Goal: Task Accomplishment & Management: Use online tool/utility

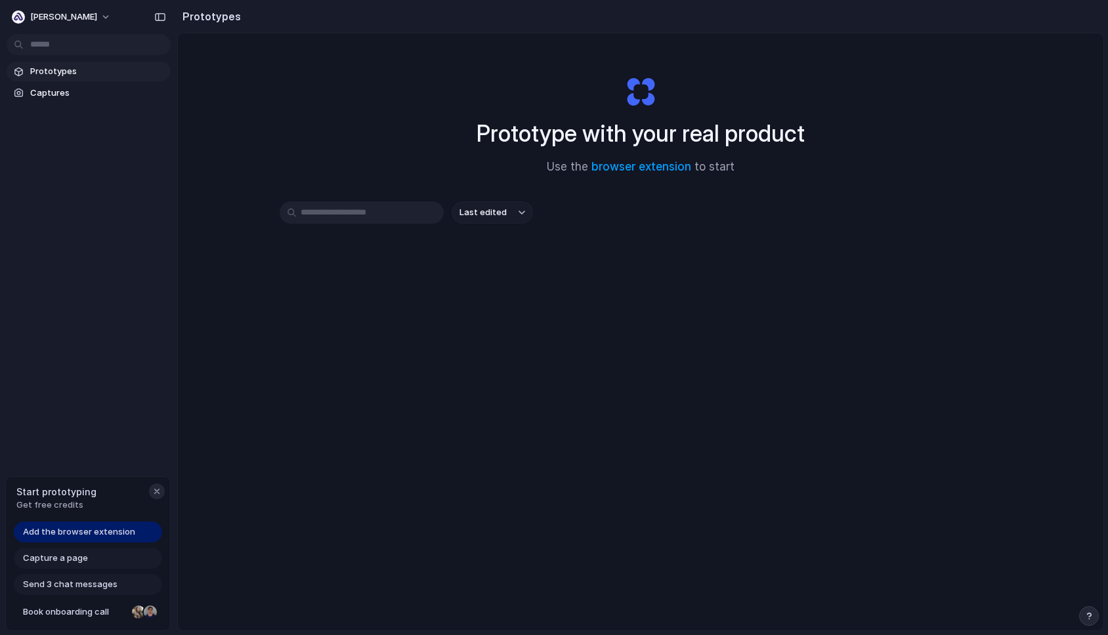
click at [159, 491] on div "button" at bounding box center [157, 491] width 11 height 11
click at [50, 91] on span "Captures" at bounding box center [97, 93] width 135 height 13
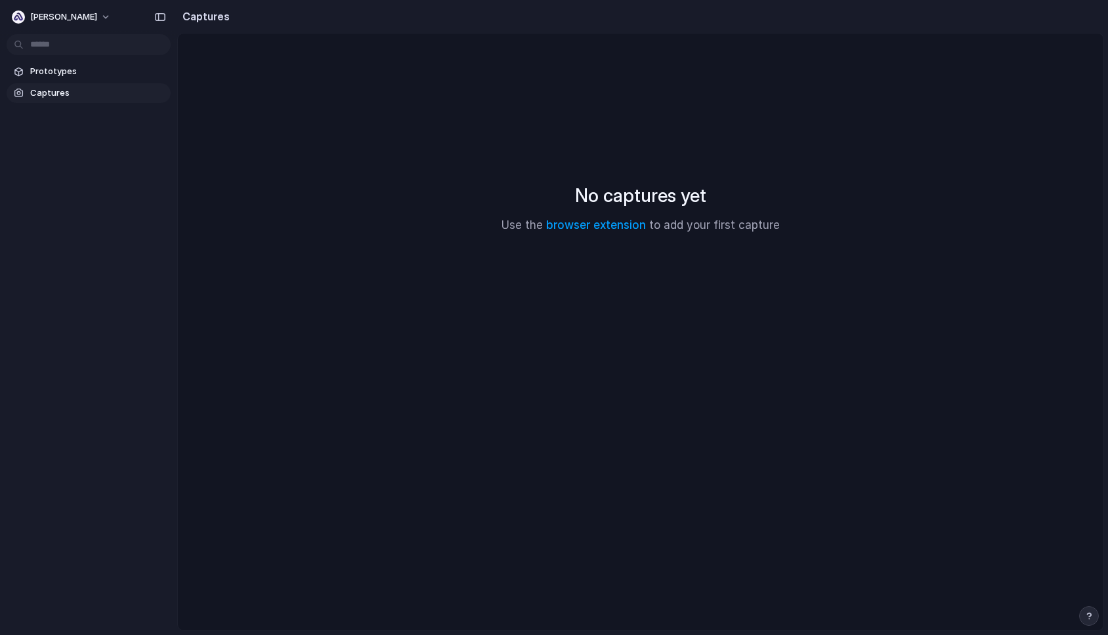
click at [50, 41] on body "Alexi Prototypes Captures Captures No captures yet Use the browser extension to…" at bounding box center [554, 317] width 1108 height 635
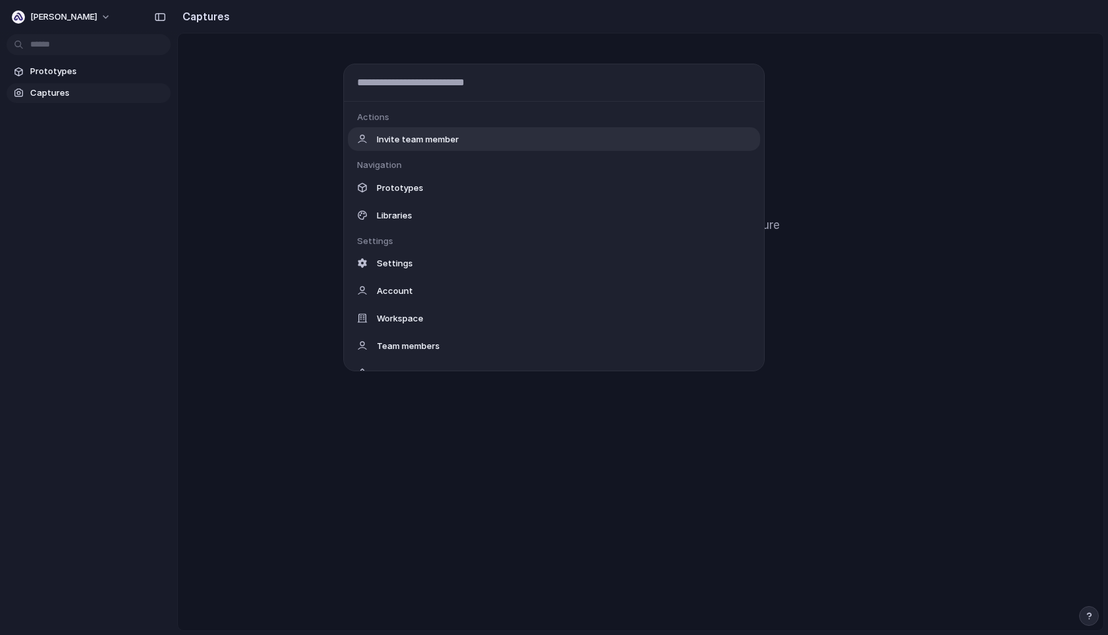
click at [74, 28] on div "Actions Invite team member Navigation Prototypes Libraries Settings Settings Ac…" at bounding box center [554, 317] width 1108 height 635
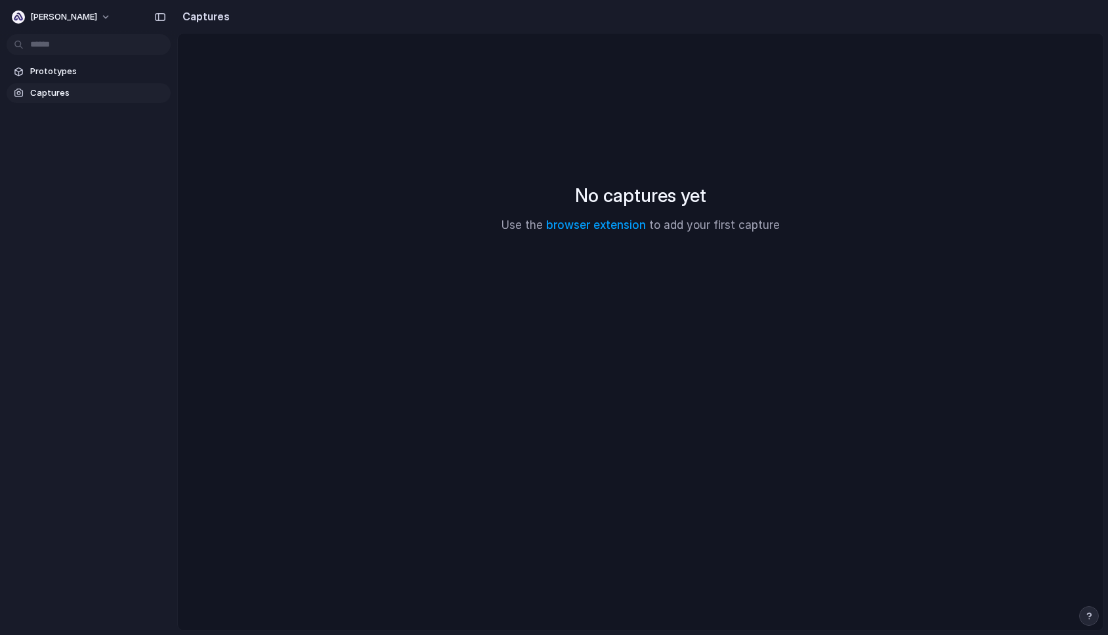
click at [66, 30] on div "[PERSON_NAME]" at bounding box center [88, 16] width 177 height 32
click at [86, 41] on body "Alexi Prototypes Captures Captures No captures yet Use the browser extension to…" at bounding box center [554, 317] width 1108 height 635
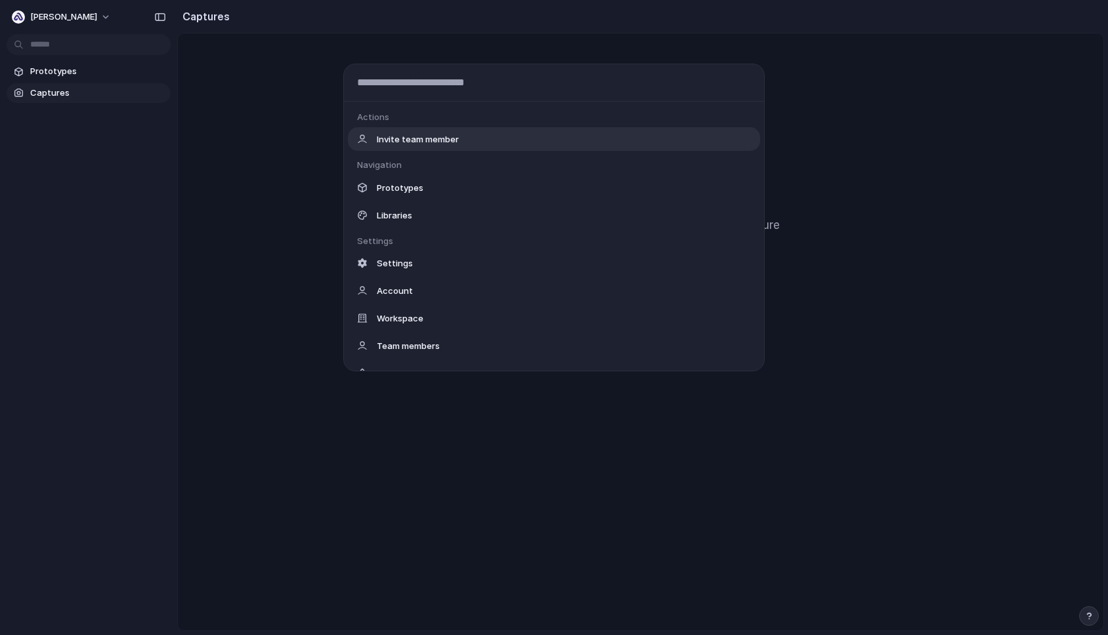
click at [161, 14] on div "Actions Invite team member Navigation Prototypes Libraries Settings Settings Ac…" at bounding box center [554, 317] width 1108 height 635
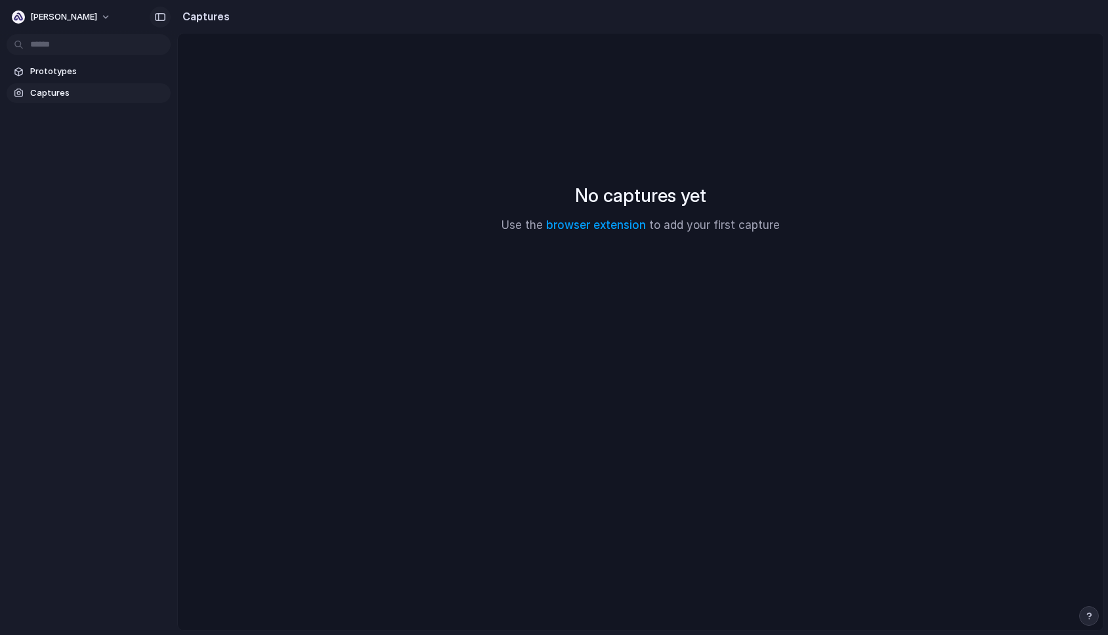
click at [158, 19] on div "button" at bounding box center [160, 16] width 12 height 9
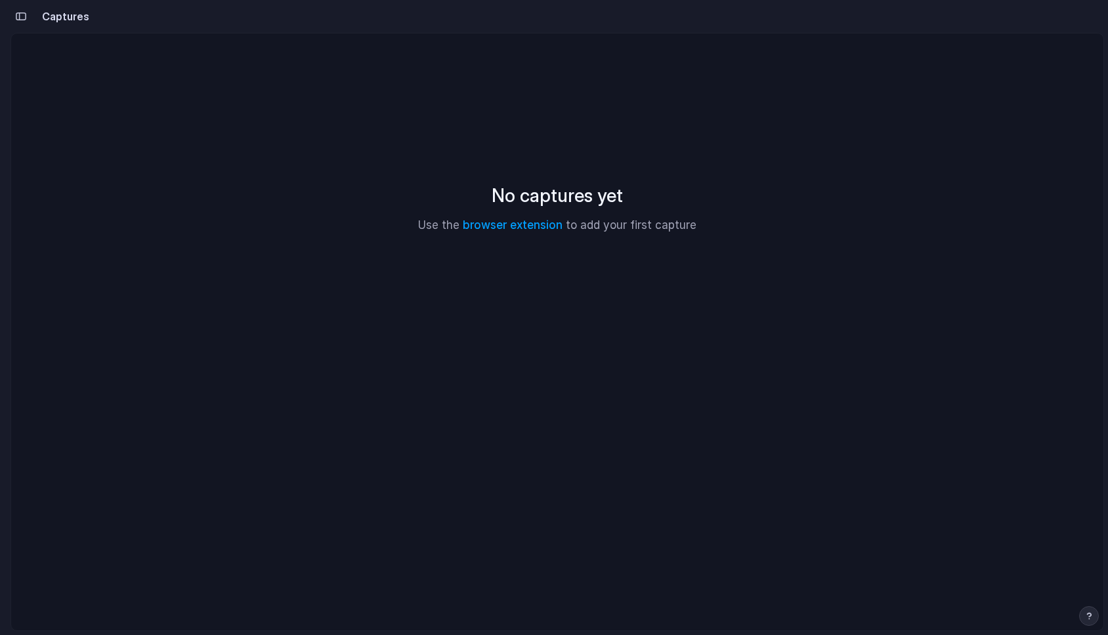
click at [28, 11] on button "button" at bounding box center [21, 16] width 21 height 21
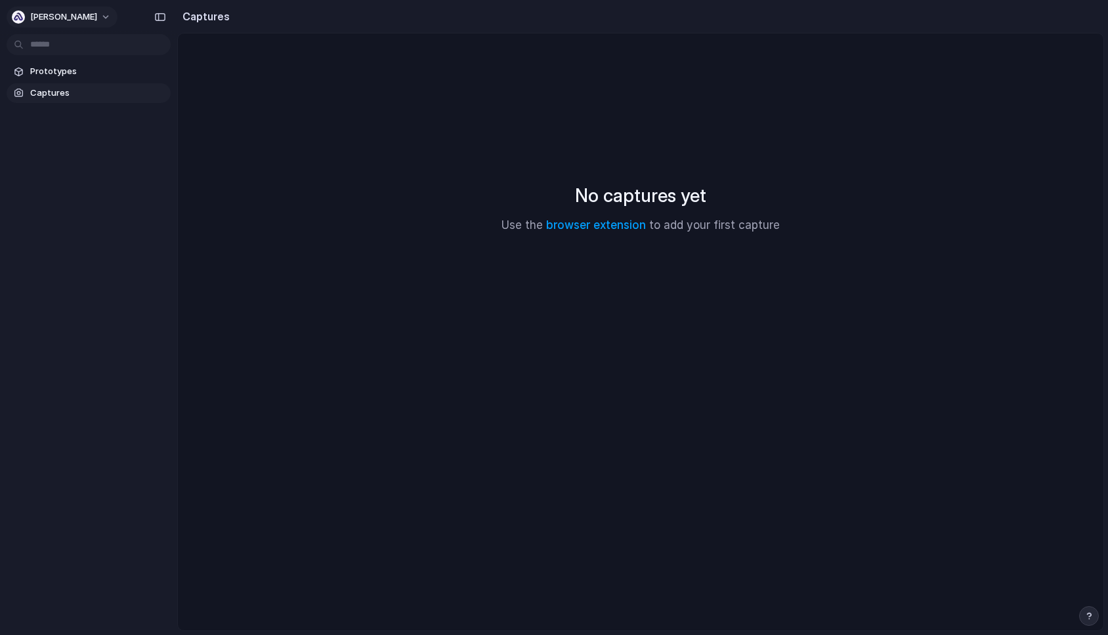
click at [25, 15] on div "button" at bounding box center [18, 17] width 13 height 13
drag, startPoint x: 152, startPoint y: 66, endPoint x: 116, endPoint y: 68, distance: 36.1
click at [151, 66] on div "Settings Invite members Change theme Sign out" at bounding box center [554, 317] width 1108 height 635
click at [74, 65] on span "Prototypes" at bounding box center [97, 71] width 135 height 13
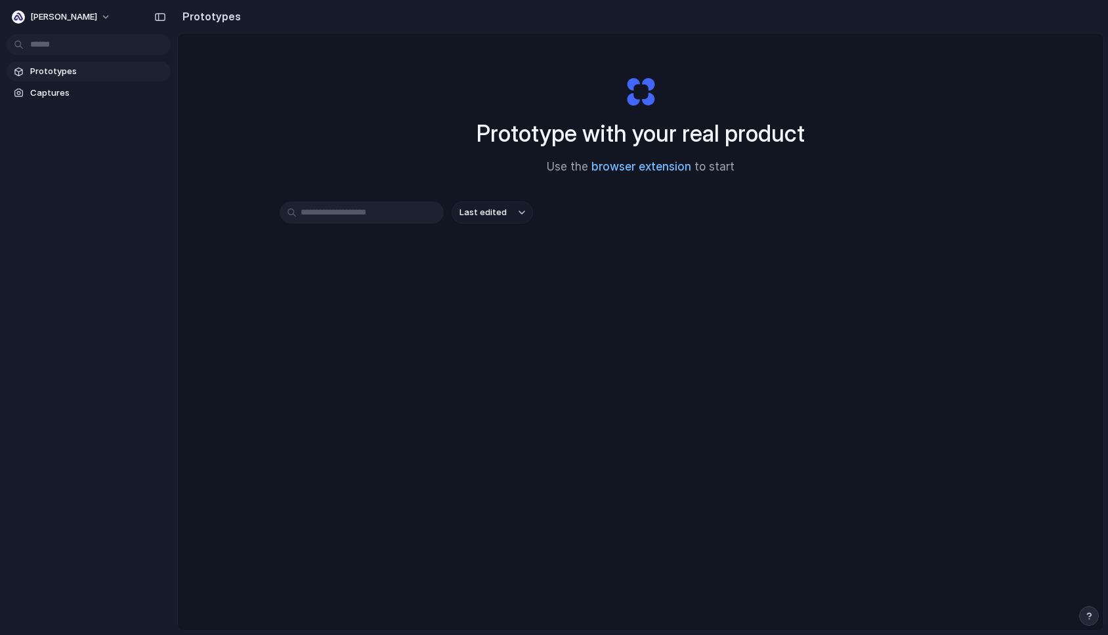
click at [611, 167] on link "browser extension" at bounding box center [641, 166] width 100 height 13
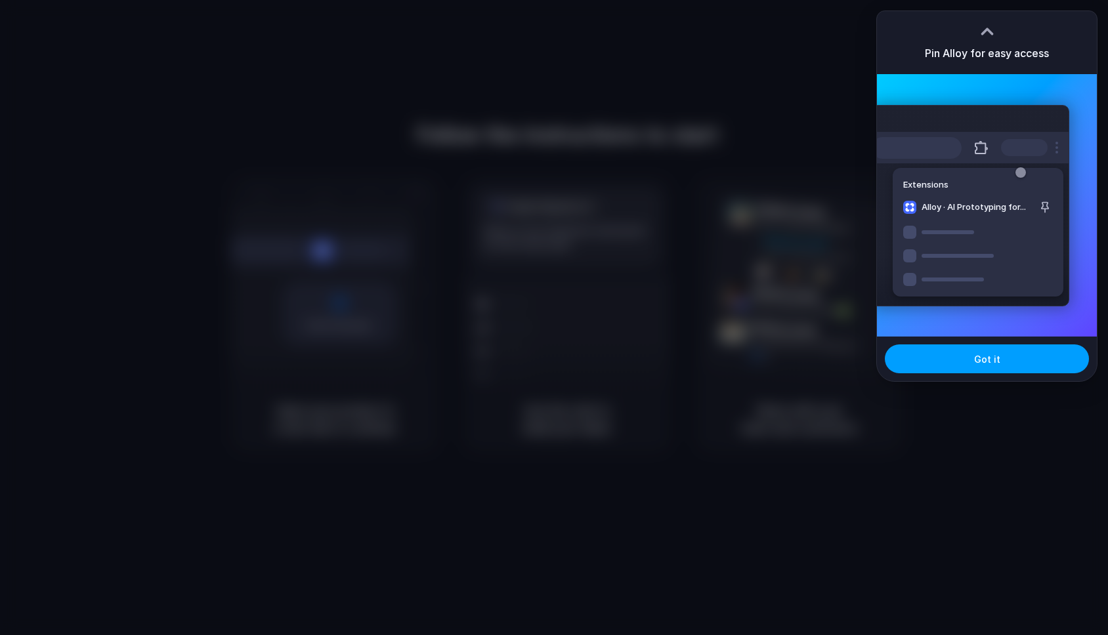
click at [988, 367] on button "Got it" at bounding box center [987, 359] width 204 height 29
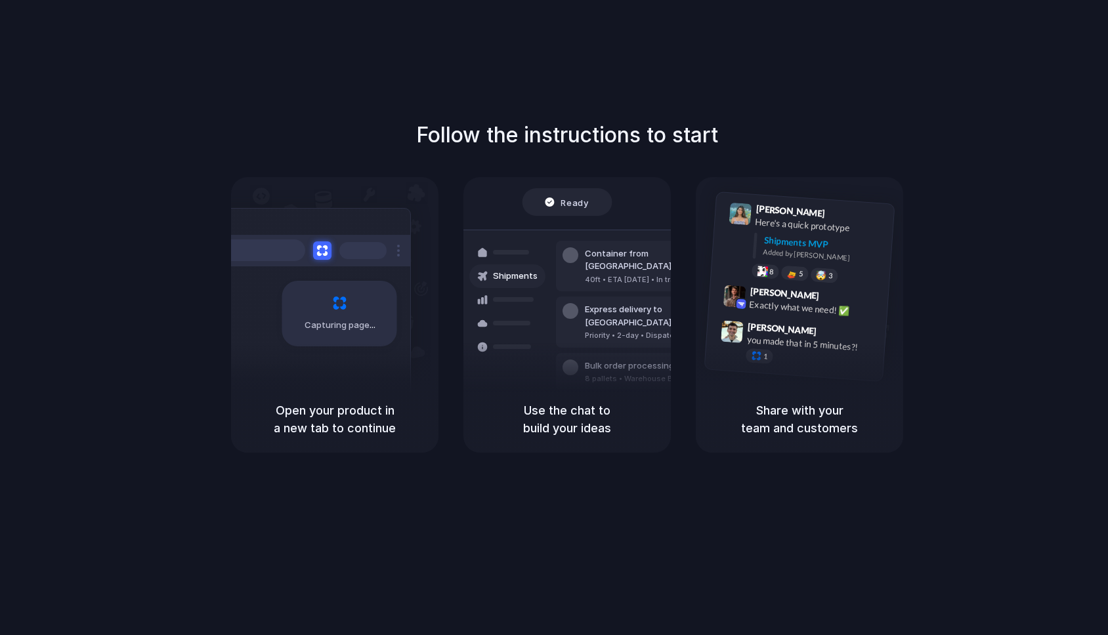
click at [554, 318] on div at bounding box center [554, 318] width 0 height 0
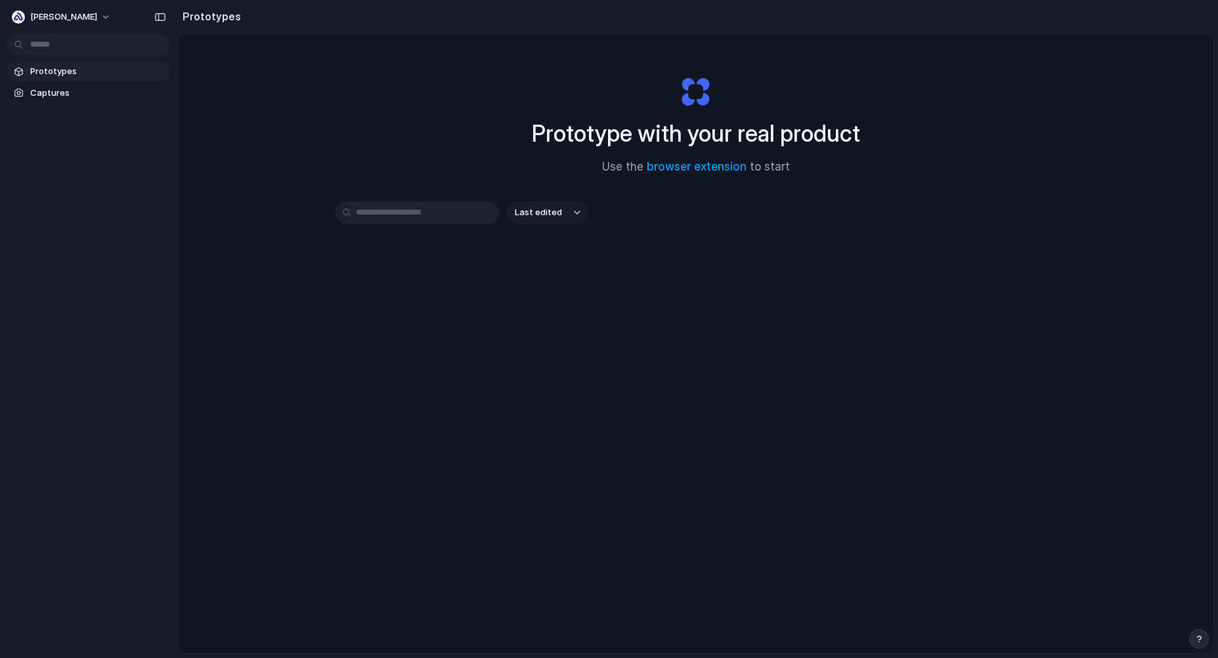
click at [418, 218] on input "text" at bounding box center [417, 213] width 164 height 22
click at [60, 92] on span "Captures" at bounding box center [97, 93] width 135 height 13
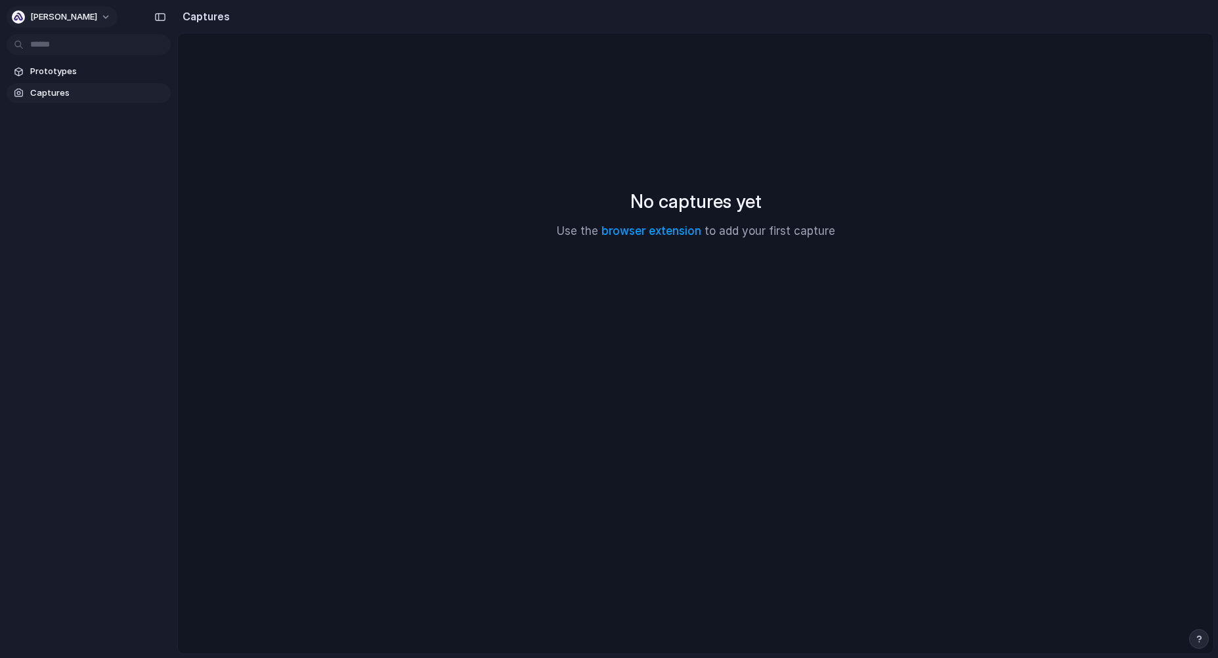
click at [54, 18] on button "[PERSON_NAME]" at bounding box center [62, 17] width 111 height 21
click at [272, 62] on div "Settings Invite members Change theme Sign out" at bounding box center [609, 329] width 1218 height 658
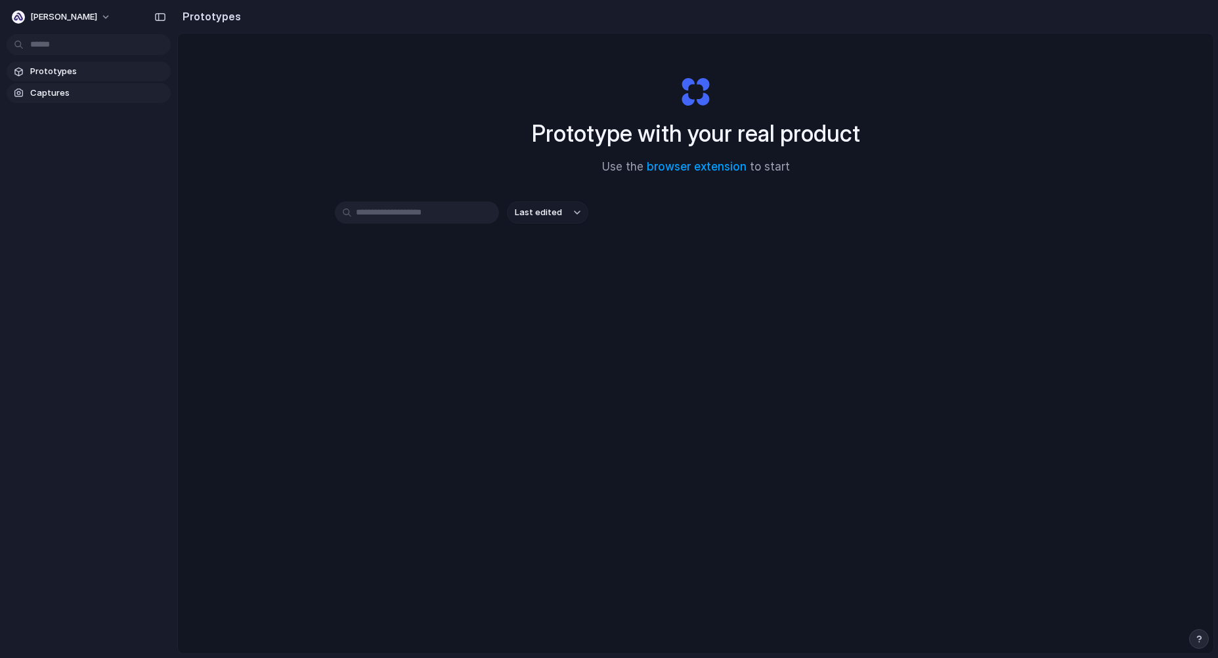
click at [46, 94] on span "Captures" at bounding box center [97, 93] width 135 height 13
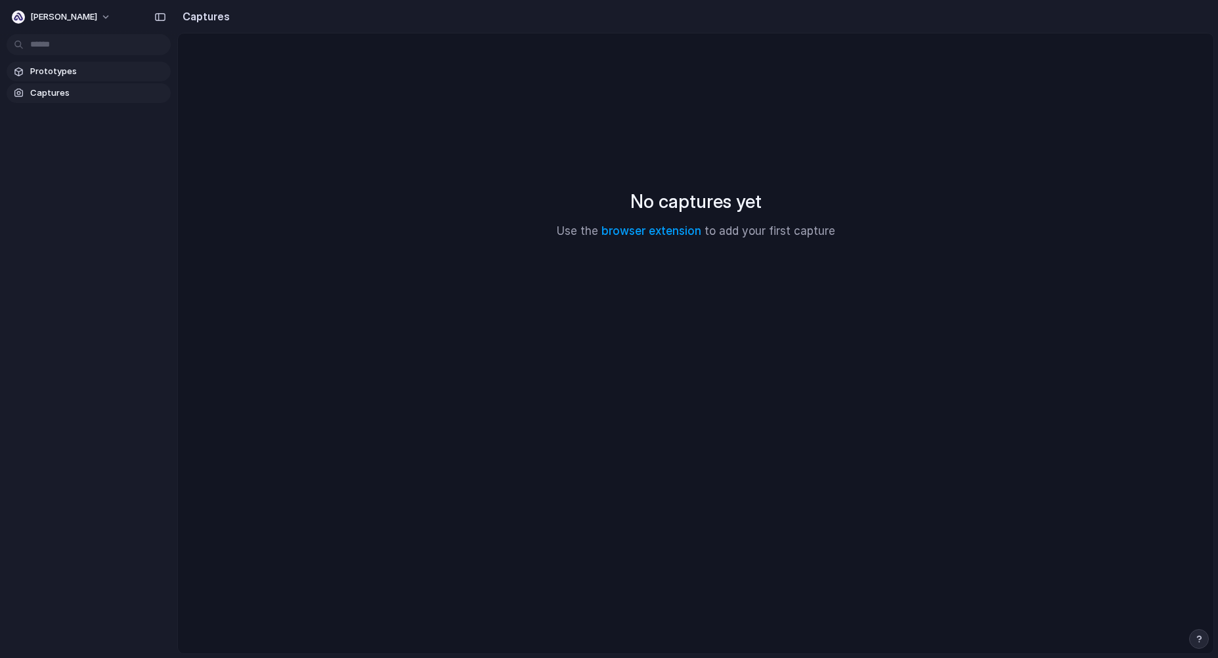
click at [62, 78] on link "Prototypes" at bounding box center [89, 72] width 164 height 20
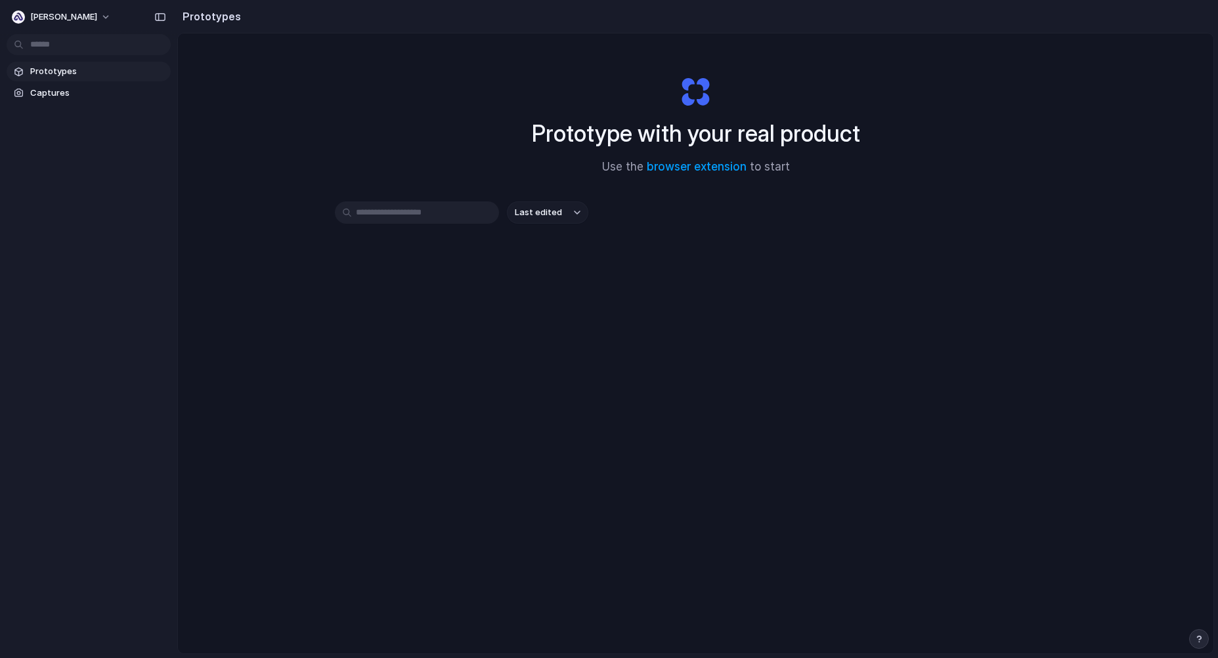
click at [423, 210] on input "text" at bounding box center [417, 213] width 164 height 22
click at [540, 215] on span "Last edited" at bounding box center [538, 212] width 47 height 13
click at [538, 260] on span "Last created" at bounding box center [542, 263] width 54 height 13
click at [455, 173] on div "Prototype with your real product Use the browser extension to start" at bounding box center [695, 120] width 525 height 142
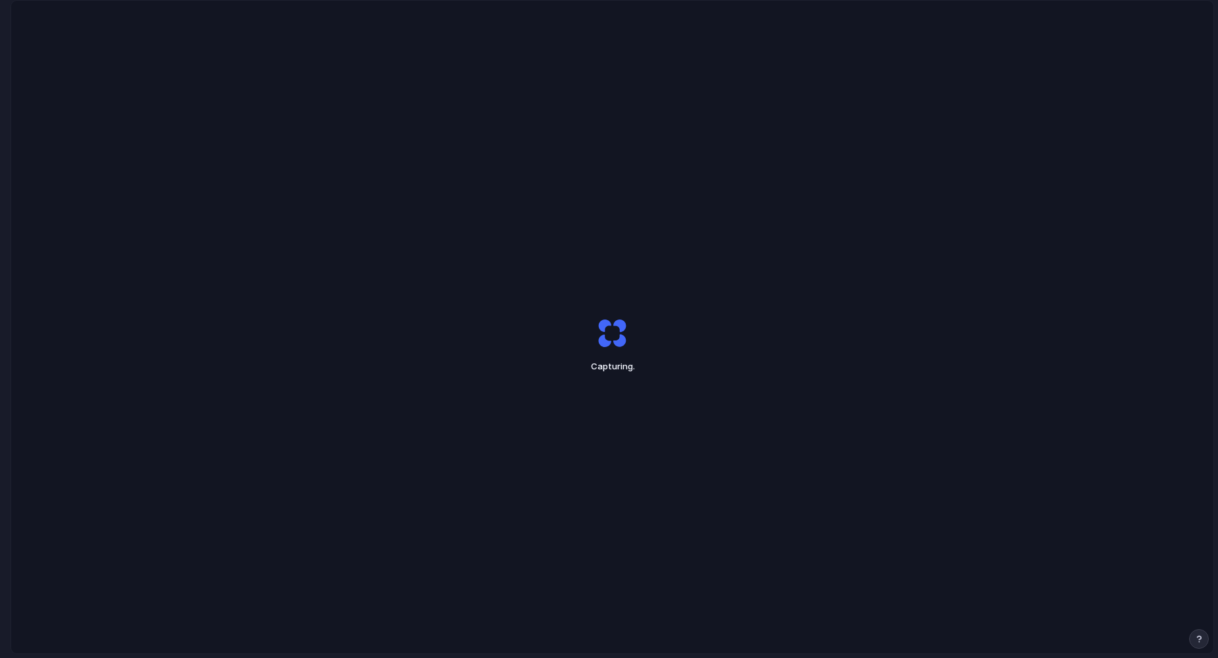
scroll to position [2, 0]
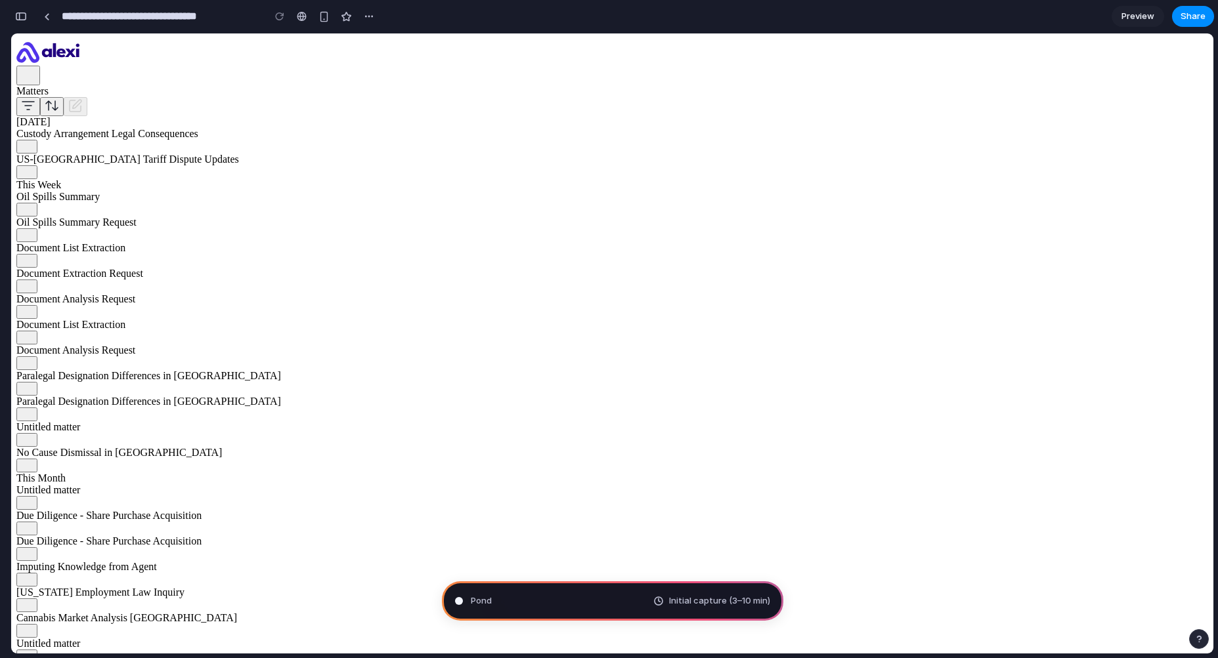
scroll to position [183, 0]
type input "**********"
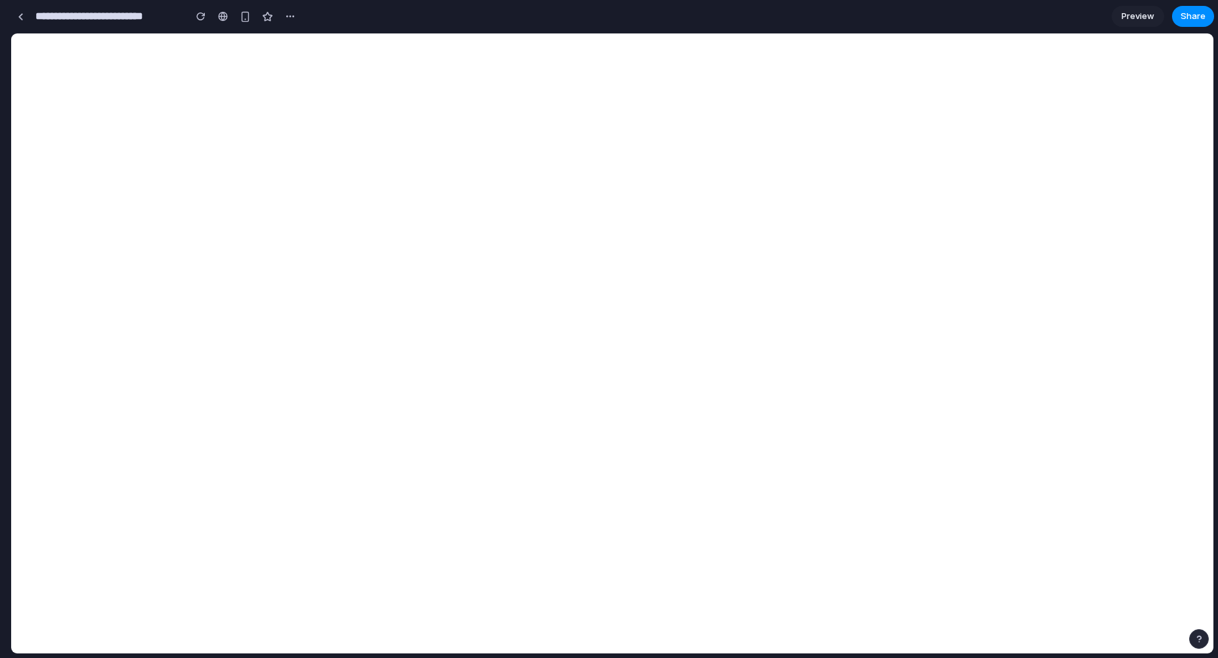
scroll to position [586, 0]
